Goal: Navigation & Orientation: Find specific page/section

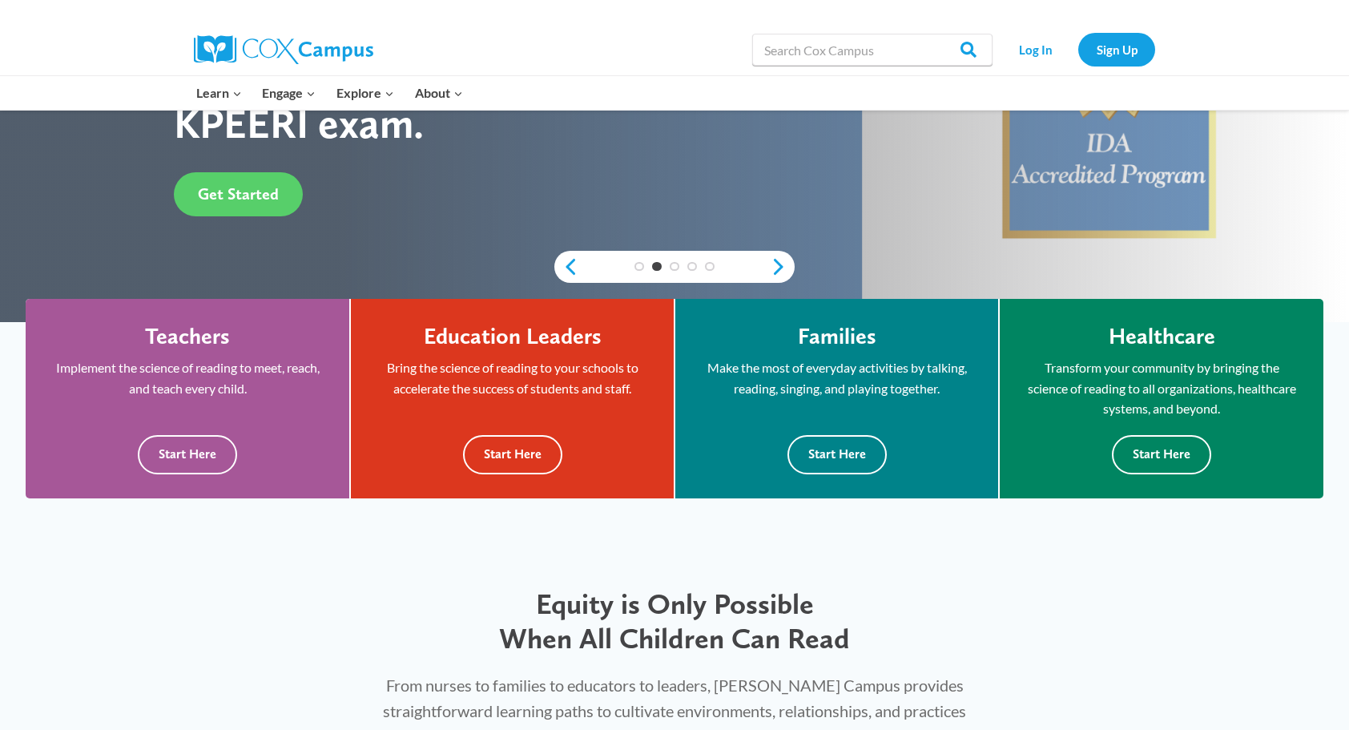
scroll to position [357, 0]
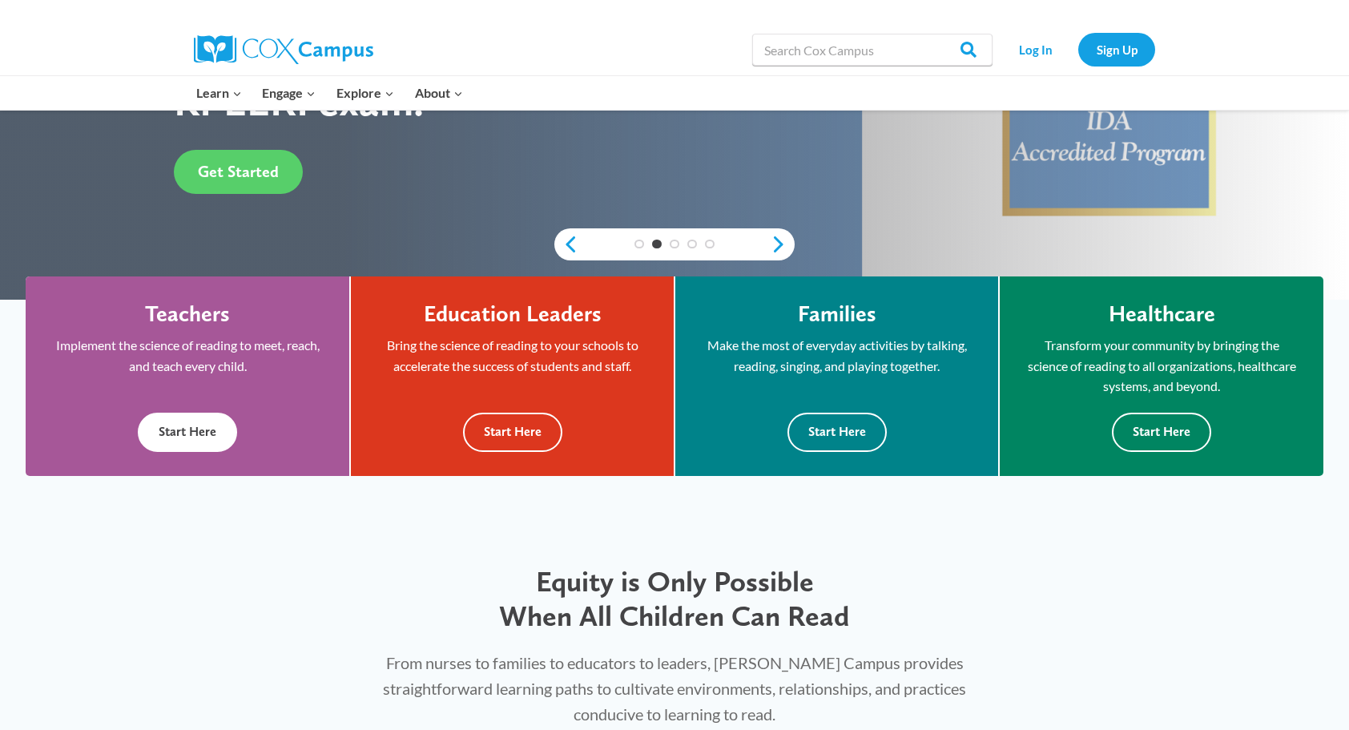
click at [195, 425] on button "Start Here" at bounding box center [187, 432] width 99 height 39
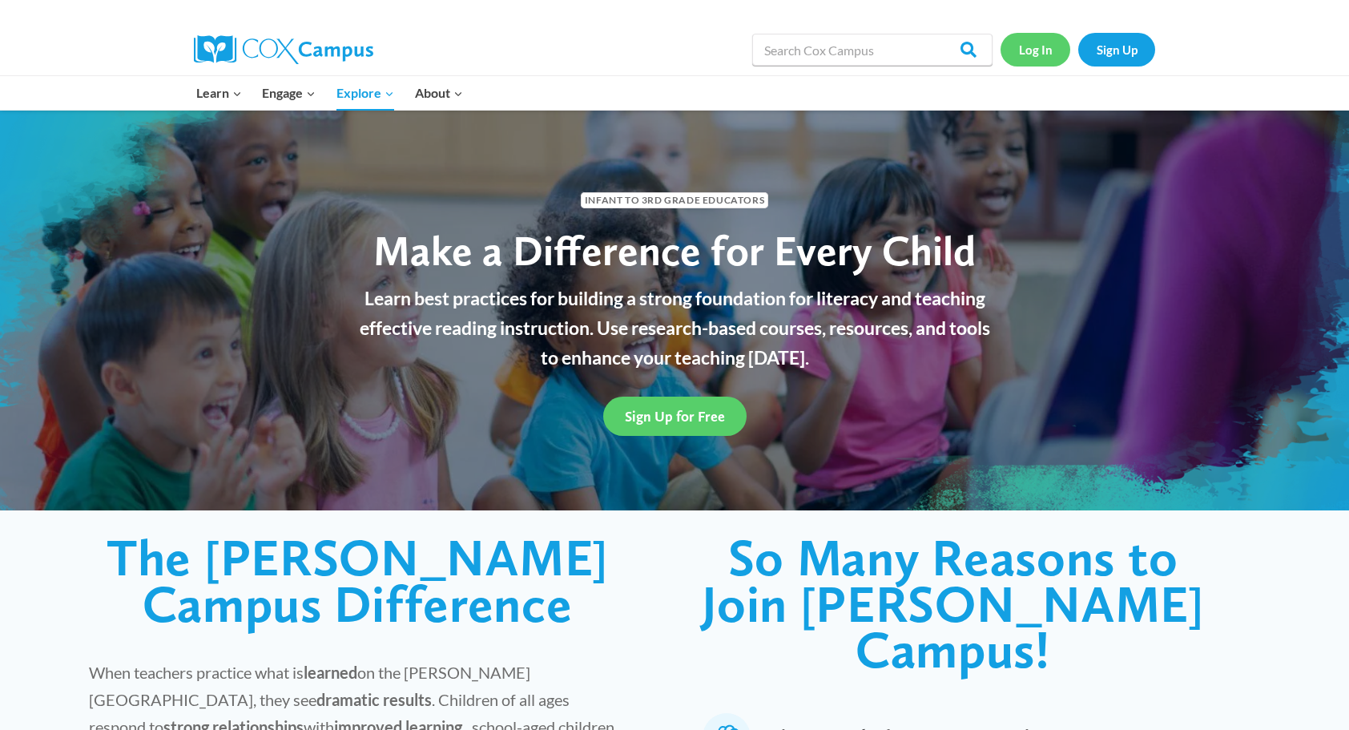
click at [1041, 54] on link "Log In" at bounding box center [1035, 49] width 70 height 33
